Goal: Task Accomplishment & Management: Manage account settings

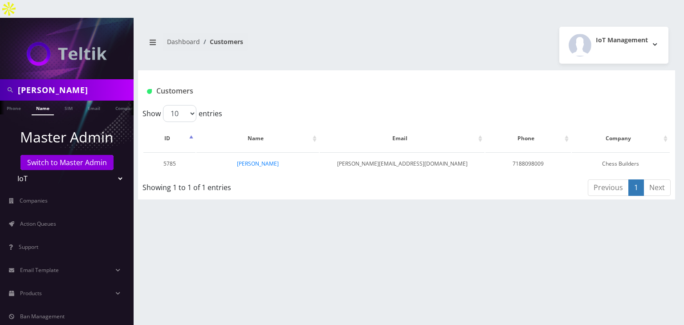
scroll to position [0, 4]
click at [262, 160] on link "[PERSON_NAME]" at bounding box center [258, 164] width 42 height 8
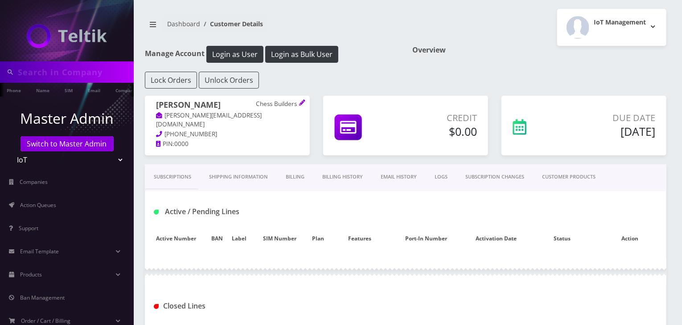
type input "[PERSON_NAME]"
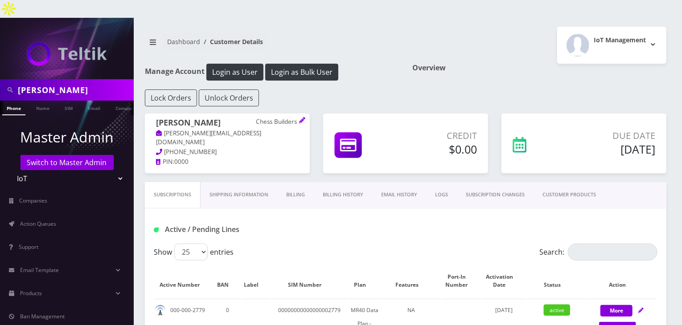
click at [115, 170] on select "Teltik Production My Link Mobile VennMobile Unlimited Advanced LTE Rexing Inc D…" at bounding box center [67, 178] width 114 height 17
select select "1"
click at [10, 170] on select "Teltik Production My Link Mobile VennMobile Unlimited Advanced LTE Rexing Inc D…" at bounding box center [67, 178] width 114 height 17
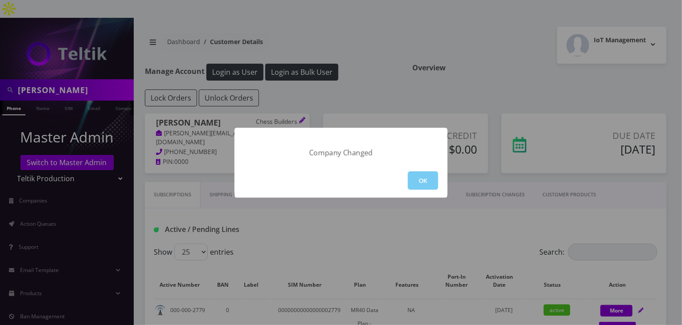
click at [422, 180] on button "OK" at bounding box center [423, 181] width 30 height 18
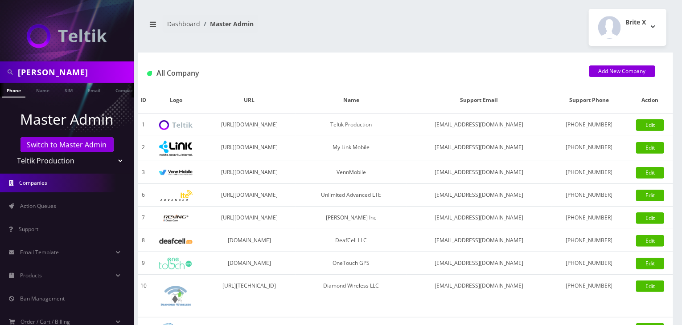
click at [46, 78] on input "[PERSON_NAME]" at bounding box center [75, 72] width 114 height 17
click at [41, 91] on link "Name" at bounding box center [43, 90] width 22 height 15
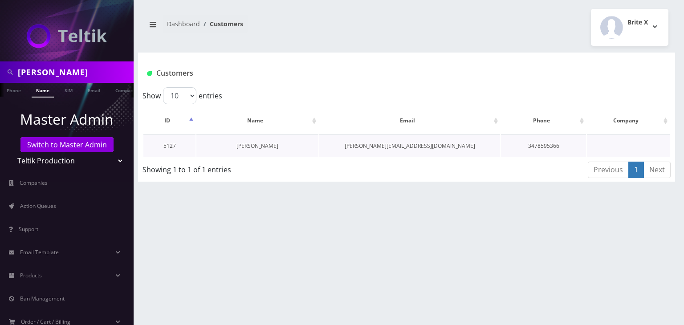
click at [248, 142] on link "[PERSON_NAME]" at bounding box center [258, 146] width 42 height 8
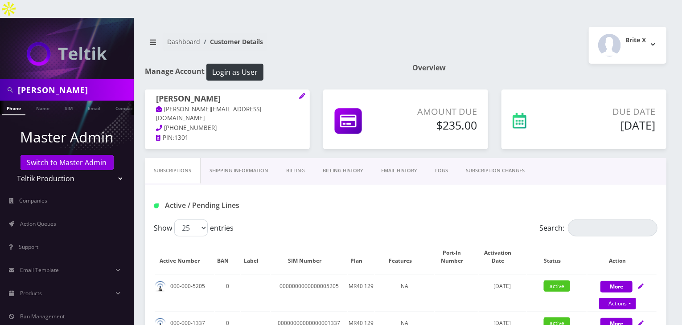
click at [75, 170] on select "Teltik Production My Link Mobile VennMobile Unlimited Advanced LTE Rexing Inc D…" at bounding box center [67, 178] width 114 height 17
select select "13"
click at [10, 170] on select "Teltik Production My Link Mobile VennMobile Unlimited Advanced LTE Rexing Inc D…" at bounding box center [67, 178] width 114 height 17
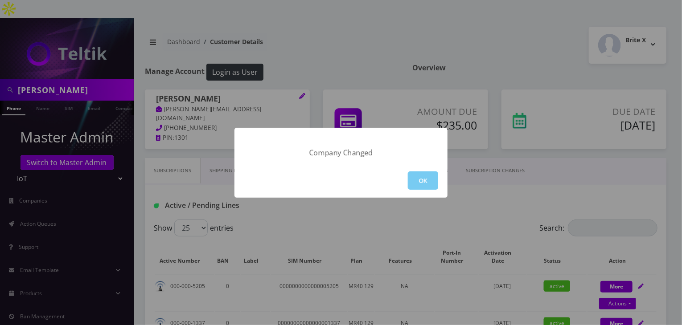
click at [409, 188] on button "OK" at bounding box center [423, 181] width 30 height 18
